Goal: Information Seeking & Learning: Learn about a topic

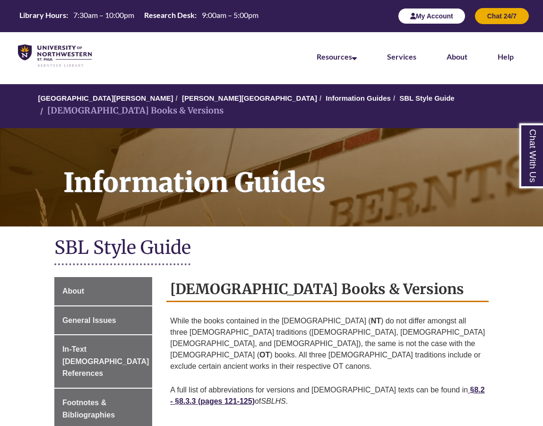
click at [431, 16] on button "My Account" at bounding box center [432, 16] width 68 height 16
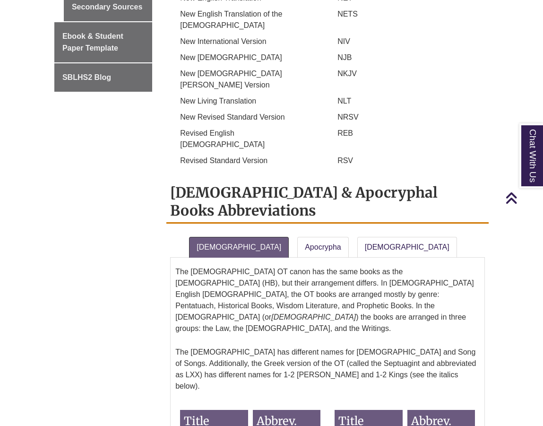
scroll to position [749, 0]
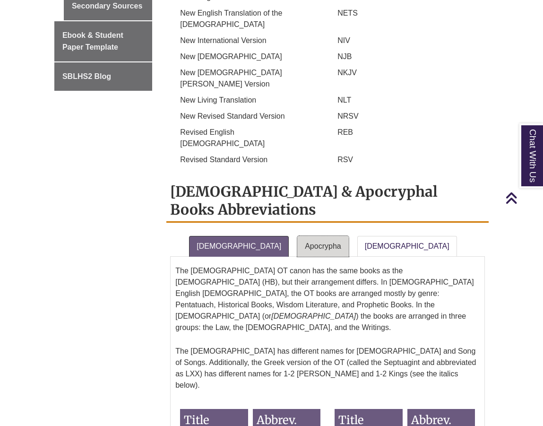
click at [297, 236] on link "Apocrypha" at bounding box center [323, 246] width 52 height 21
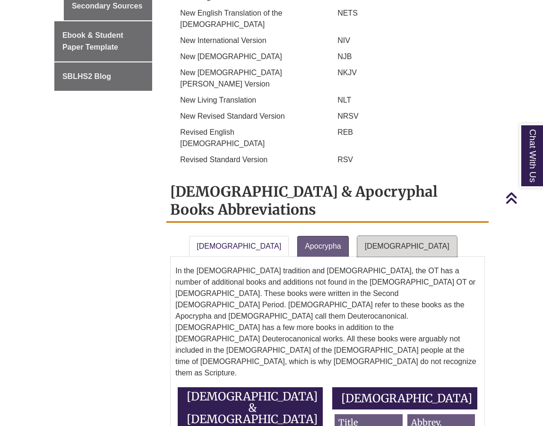
click at [357, 236] on link "[DEMOGRAPHIC_DATA]" at bounding box center [407, 246] width 100 height 21
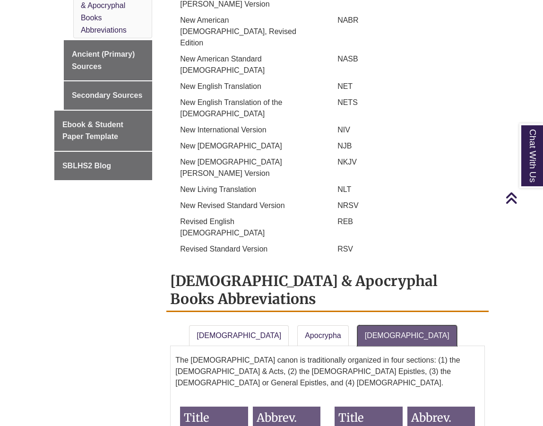
scroll to position [677, 0]
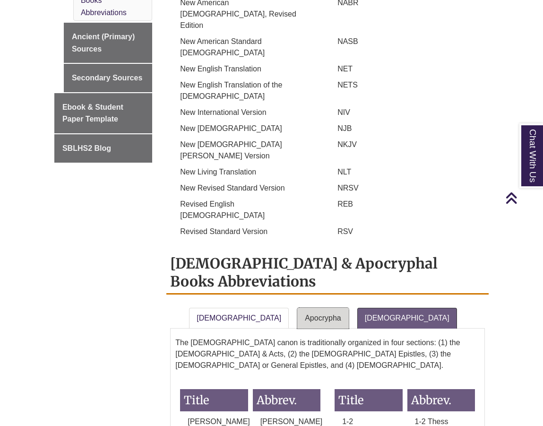
click at [297, 308] on link "Apocrypha" at bounding box center [323, 318] width 52 height 21
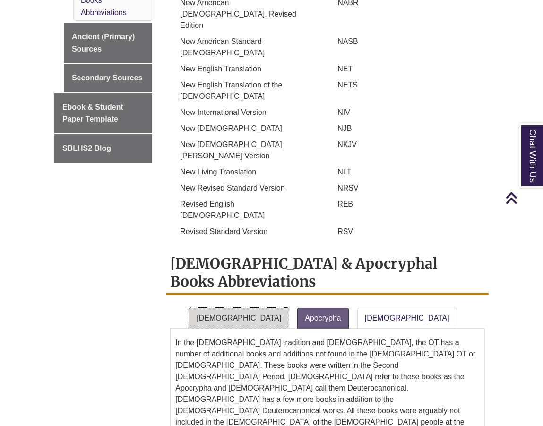
click at [222, 308] on link "[DEMOGRAPHIC_DATA]" at bounding box center [239, 318] width 100 height 21
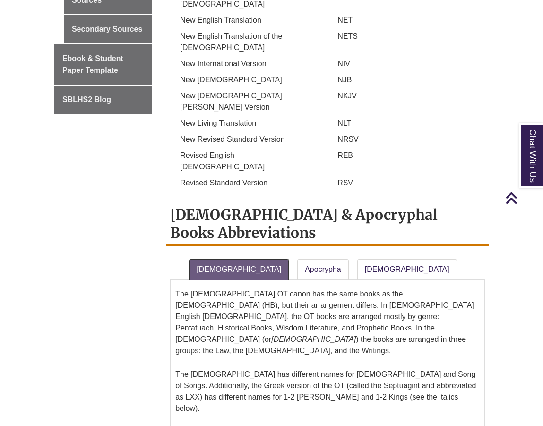
scroll to position [709, 0]
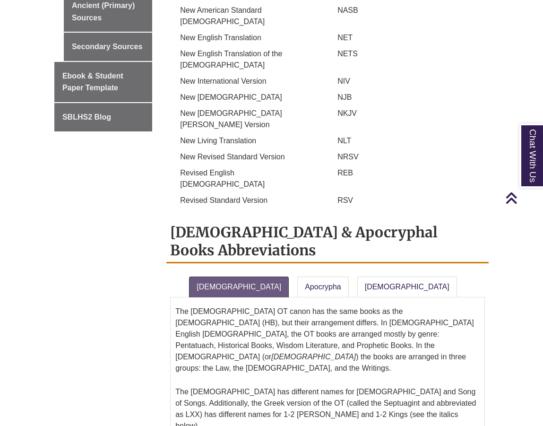
click at [69, 179] on div "About General Issues In-Text Biblical References Footnotes & Bibliographies Rul…" at bounding box center [271, 209] width 449 height 1283
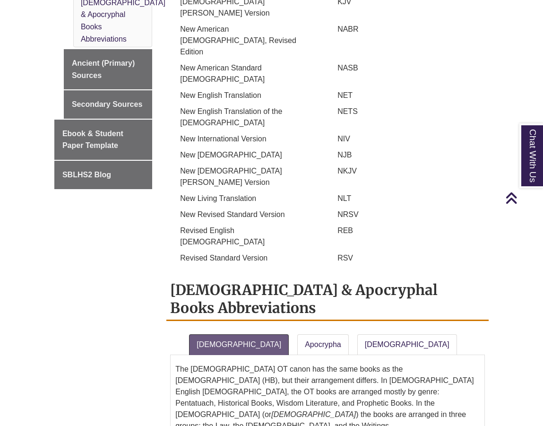
scroll to position [630, 0]
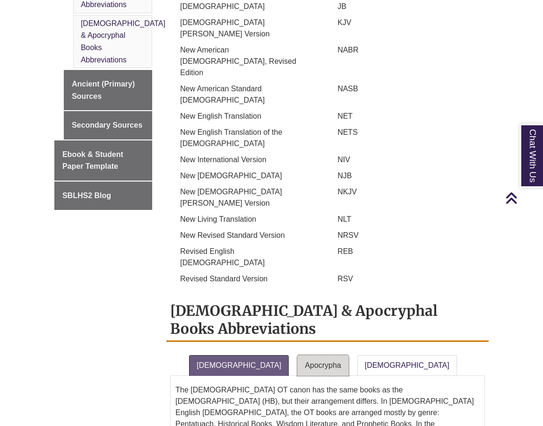
click at [297, 355] on link "Apocrypha" at bounding box center [323, 365] width 52 height 21
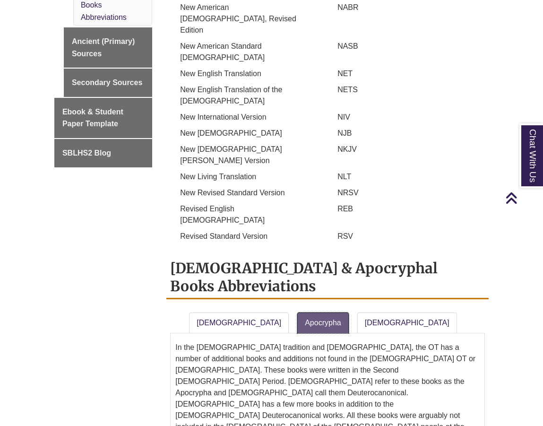
scroll to position [646, 0]
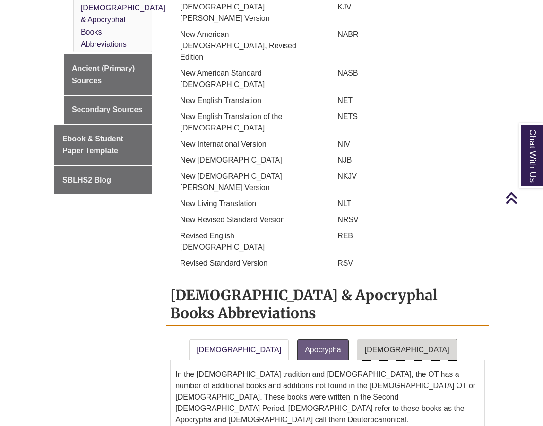
click at [357, 339] on link "[DEMOGRAPHIC_DATA]" at bounding box center [407, 349] width 100 height 21
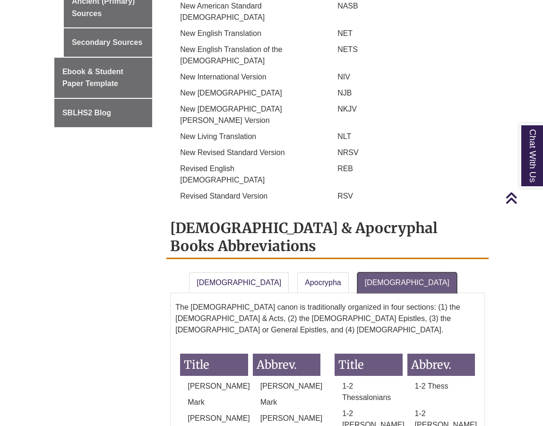
scroll to position [693, 0]
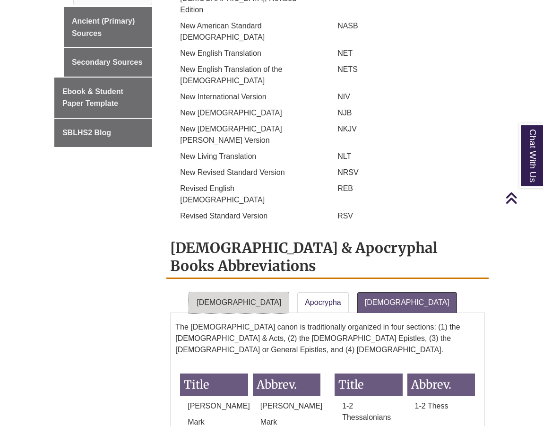
click at [210, 292] on link "[DEMOGRAPHIC_DATA]" at bounding box center [239, 302] width 100 height 21
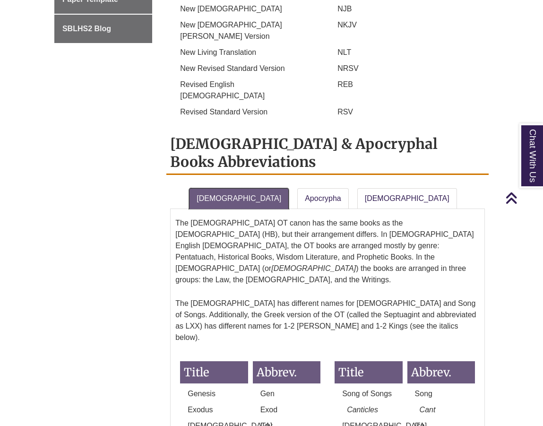
scroll to position [788, 0]
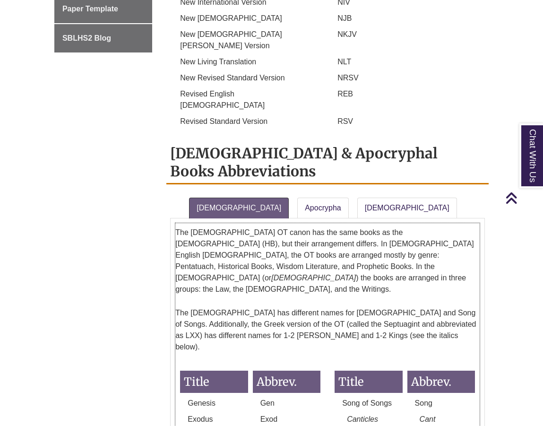
click at [434, 371] on h3 "Abbrev." at bounding box center [442, 382] width 68 height 22
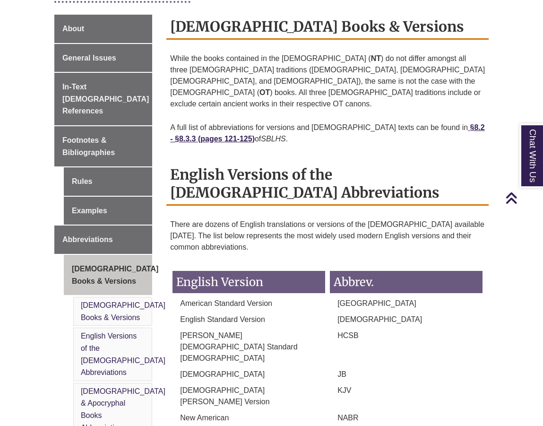
scroll to position [236, 0]
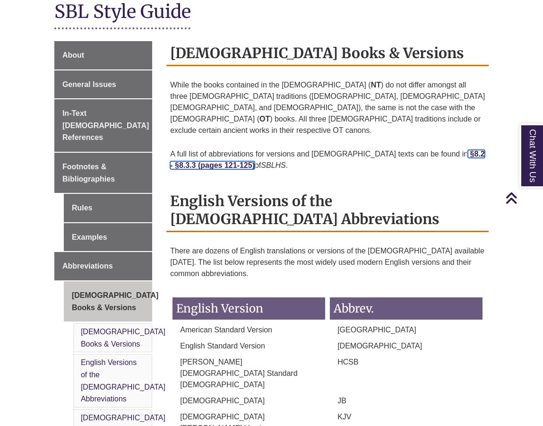
click at [449, 150] on strong "§8.2 - §8.3.3 (pages 121-125)" at bounding box center [327, 159] width 315 height 19
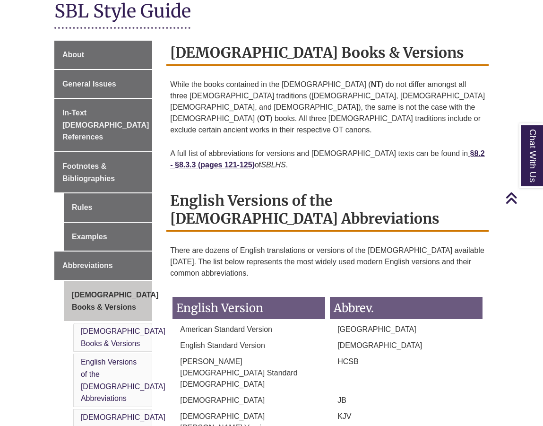
scroll to position [221, 0]
